Goal: Transaction & Acquisition: Book appointment/travel/reservation

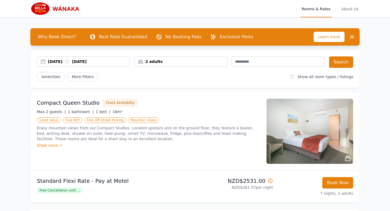
click at [177, 61] on div "2 adults" at bounding box center [181, 61] width 93 height 5
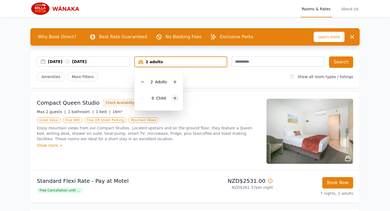
click at [175, 98] on icon at bounding box center [175, 98] width 4 height 4
click at [222, 78] on div "Amenities More Filters" at bounding box center [161, 76] width 249 height 9
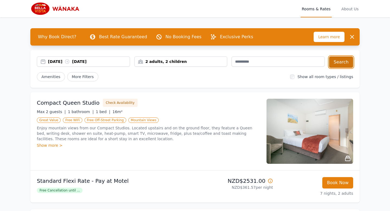
click at [339, 60] on button "Search" at bounding box center [341, 61] width 24 height 11
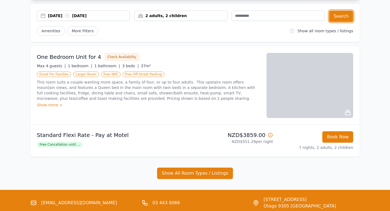
scroll to position [89, 0]
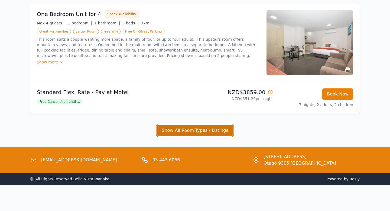
click at [186, 130] on button "Show All Room Types / Listings" at bounding box center [195, 130] width 76 height 11
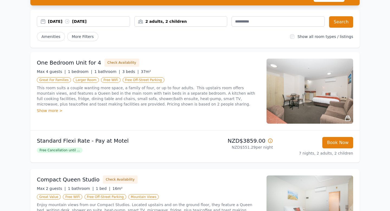
scroll to position [39, 0]
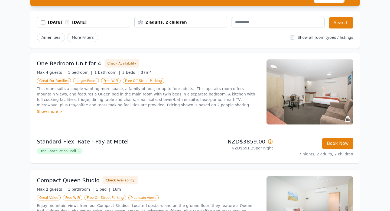
click at [270, 142] on icon at bounding box center [270, 141] width 5 height 5
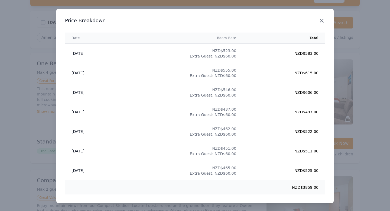
click at [323, 21] on icon "button" at bounding box center [322, 20] width 7 height 7
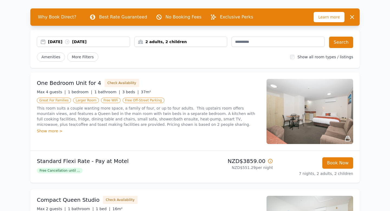
scroll to position [0, 0]
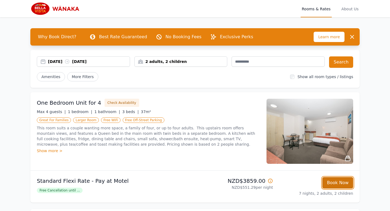
click at [333, 183] on button "Book Now" at bounding box center [337, 182] width 31 height 11
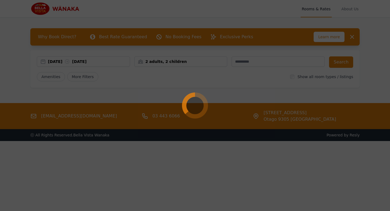
select select "**"
